Goal: Task Accomplishment & Management: Use online tool/utility

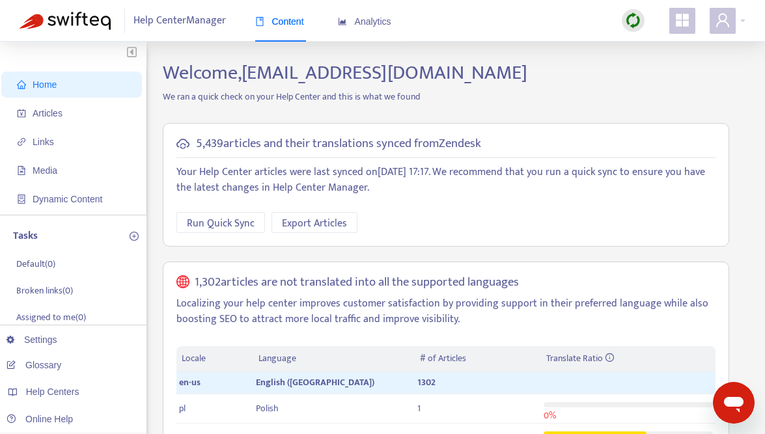
click at [634, 17] on img at bounding box center [633, 20] width 16 height 16
click at [677, 68] on link "Full Sync" at bounding box center [655, 68] width 47 height 15
